Goal: Information Seeking & Learning: Learn about a topic

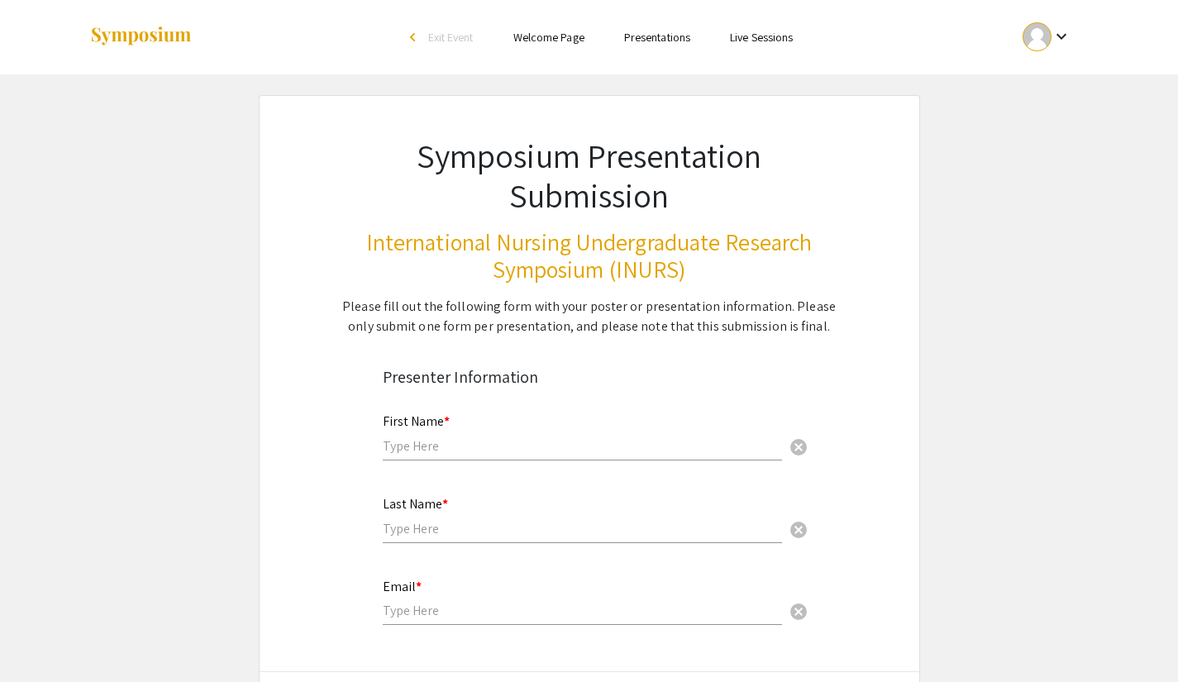
click at [673, 34] on link "Presentations" at bounding box center [657, 37] width 66 height 15
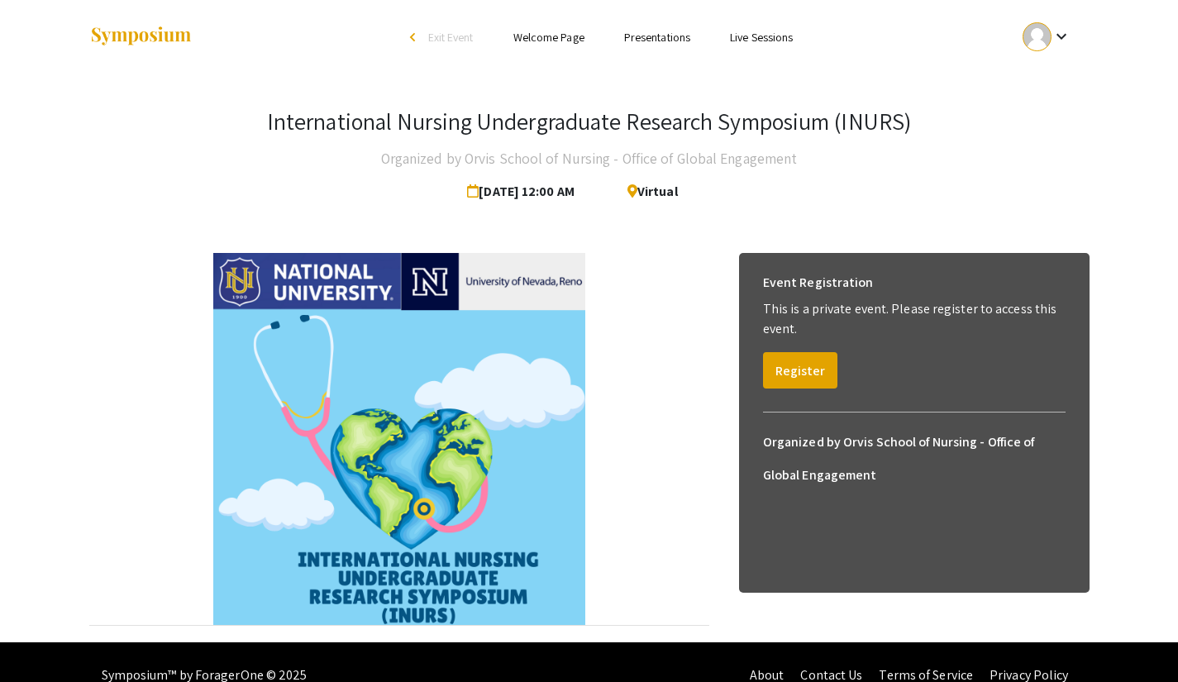
click at [1048, 31] on div at bounding box center [1037, 36] width 29 height 29
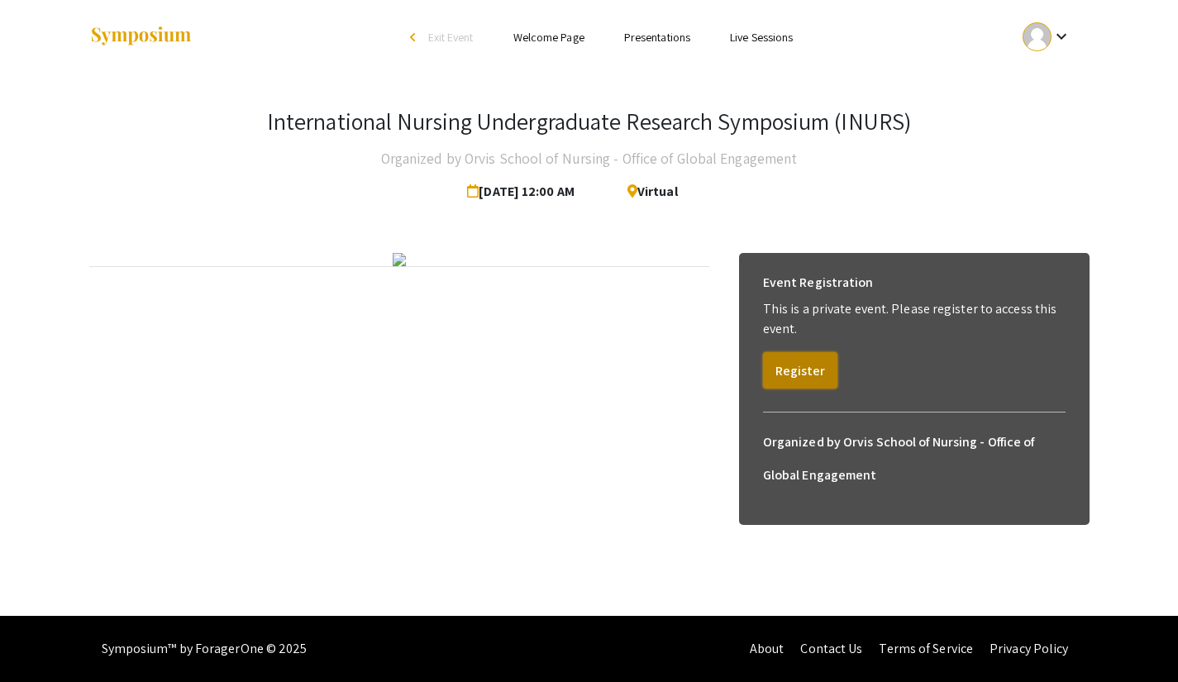
click at [809, 376] on button "Register" at bounding box center [800, 370] width 74 height 36
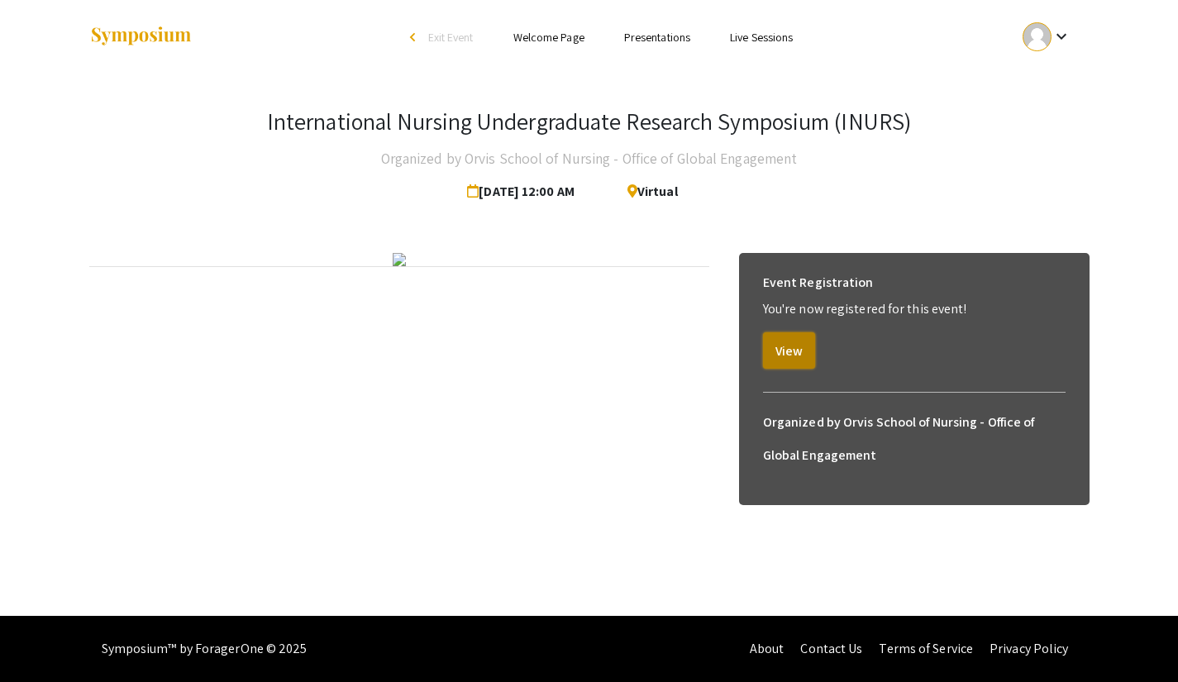
click at [795, 358] on button "View" at bounding box center [789, 350] width 52 height 36
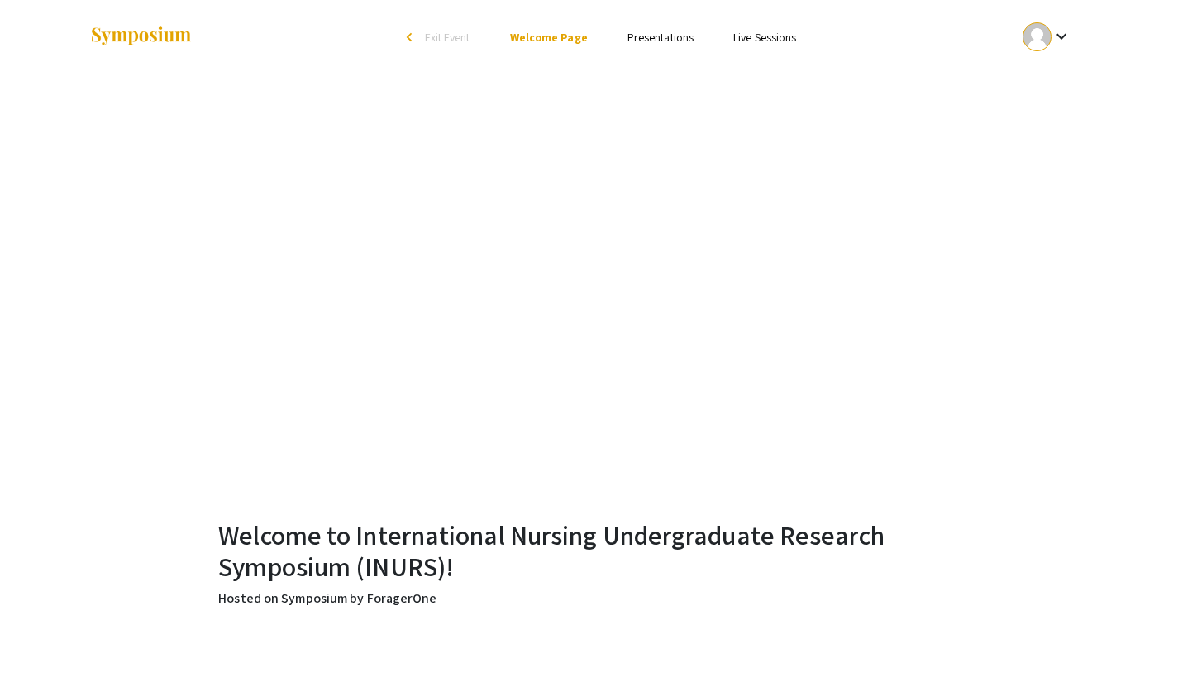
click at [684, 35] on link "Presentations" at bounding box center [661, 37] width 66 height 15
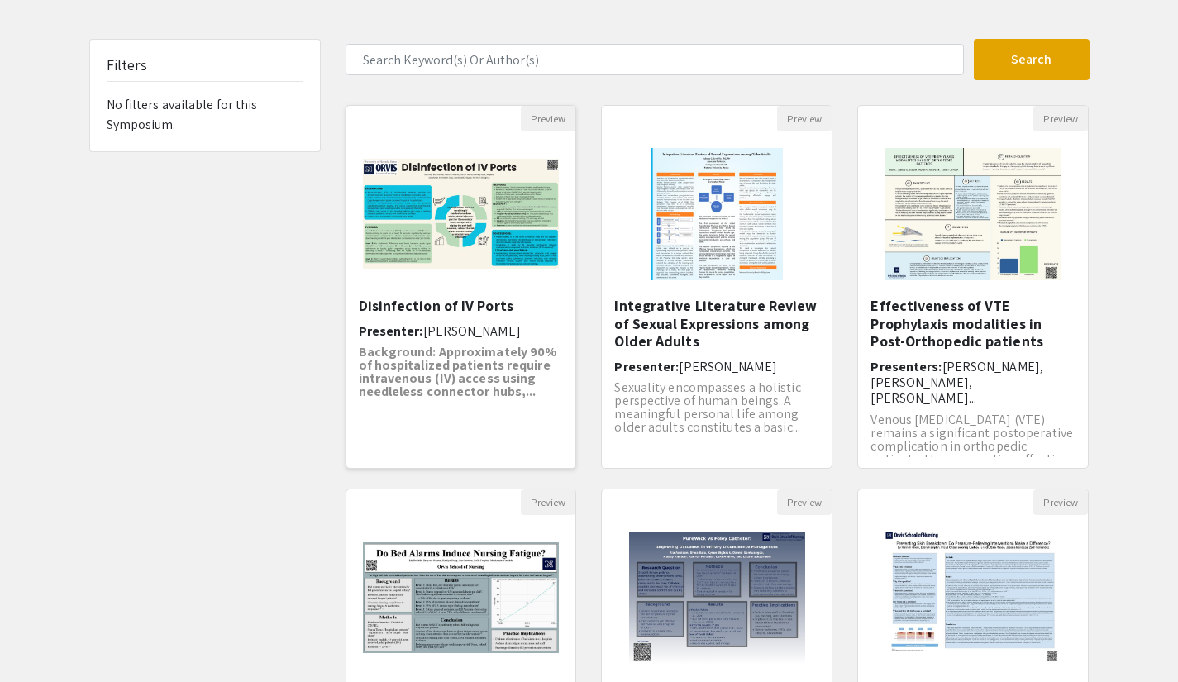
scroll to position [78, 0]
click at [750, 226] on img "Open Presentation <p>Integrative Literature Review of Sexual Expressions among …" at bounding box center [716, 213] width 165 height 165
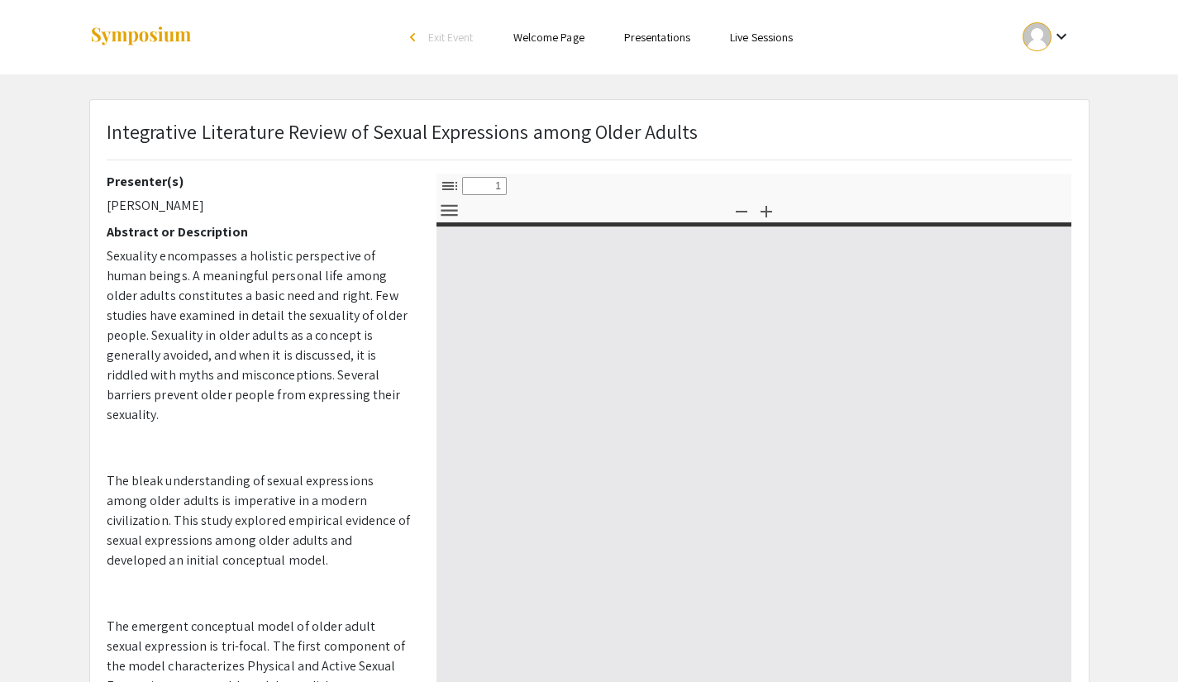
select select "custom"
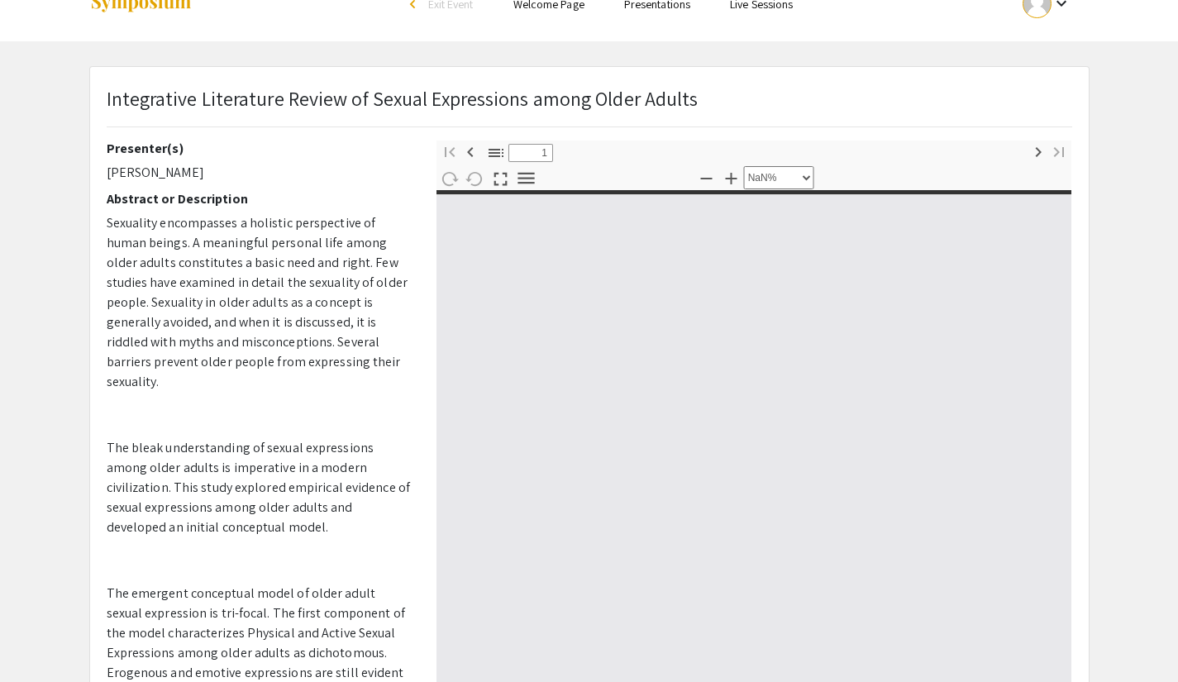
type input "0"
select select "custom"
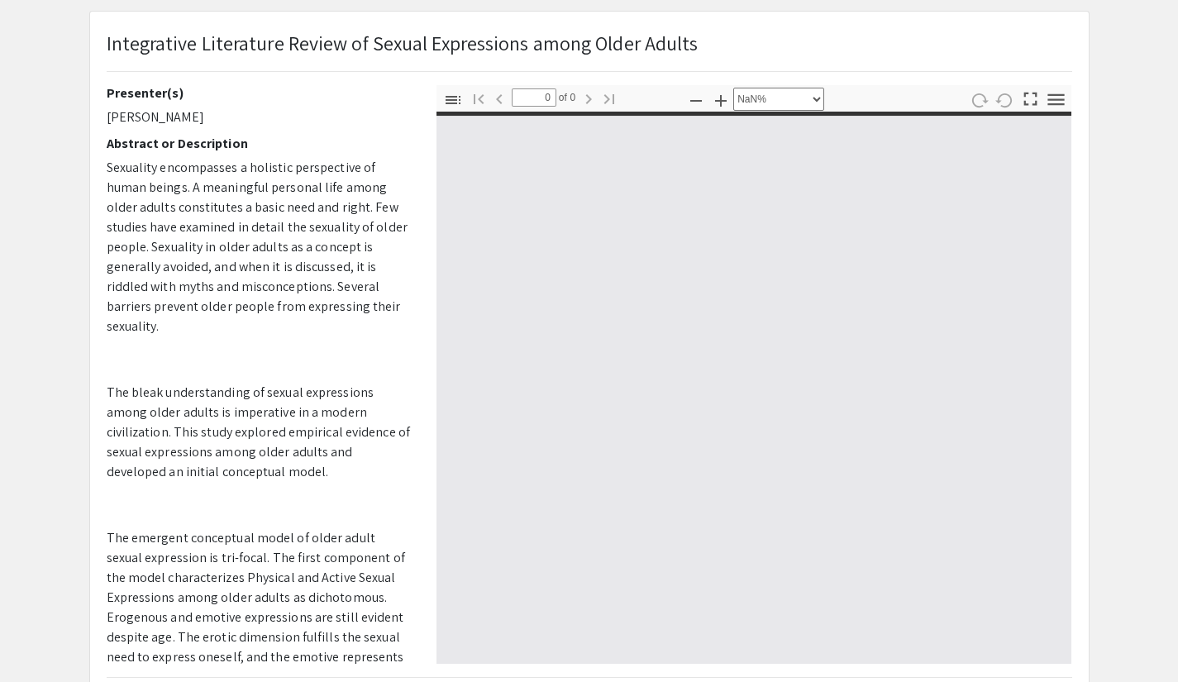
type input "1"
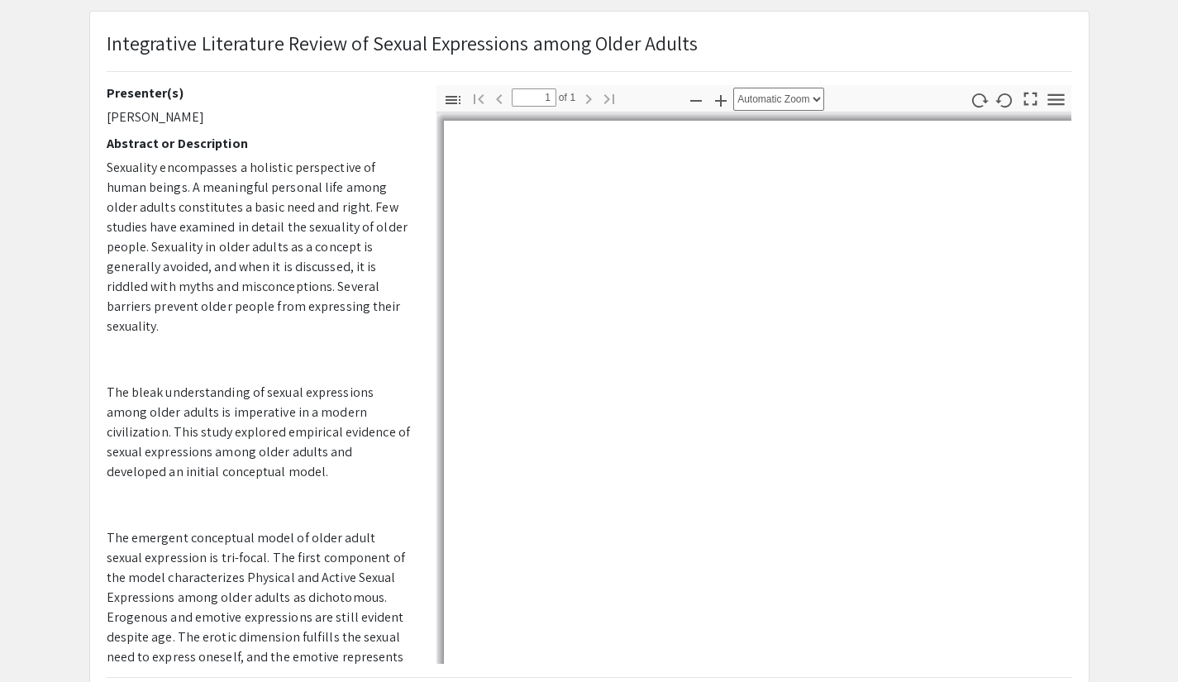
scroll to position [89, 0]
select select "auto"
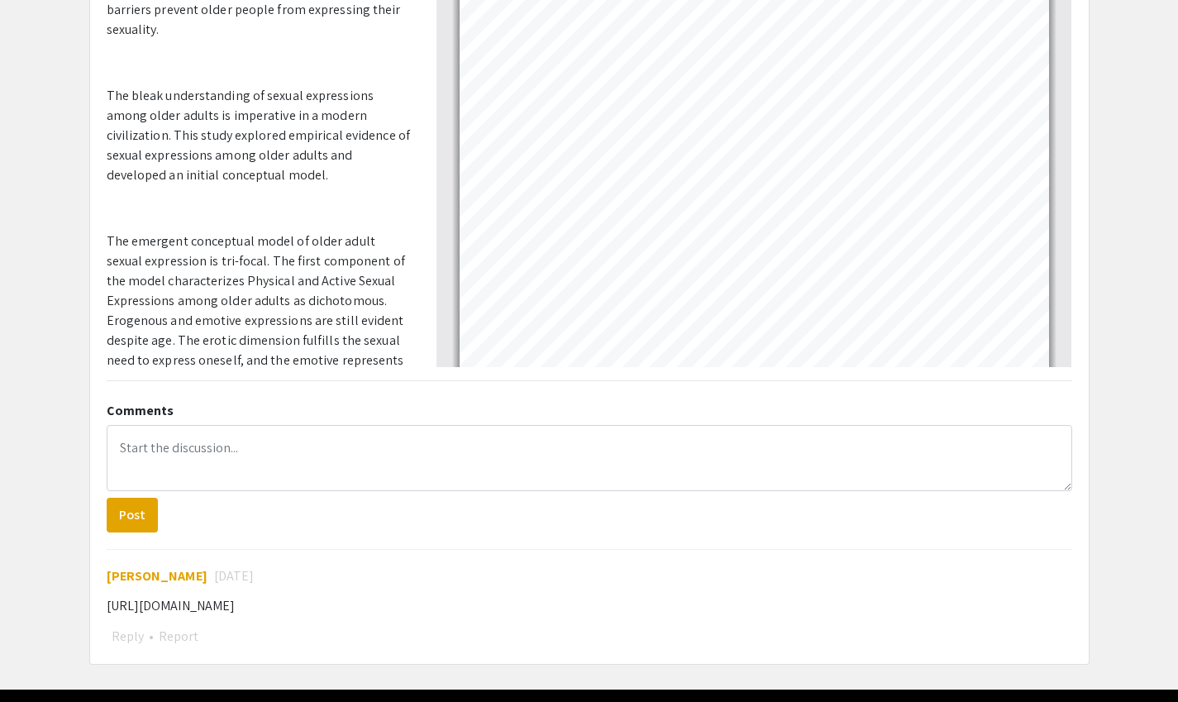
scroll to position [439, 0]
